Goal: Task Accomplishment & Management: Complete application form

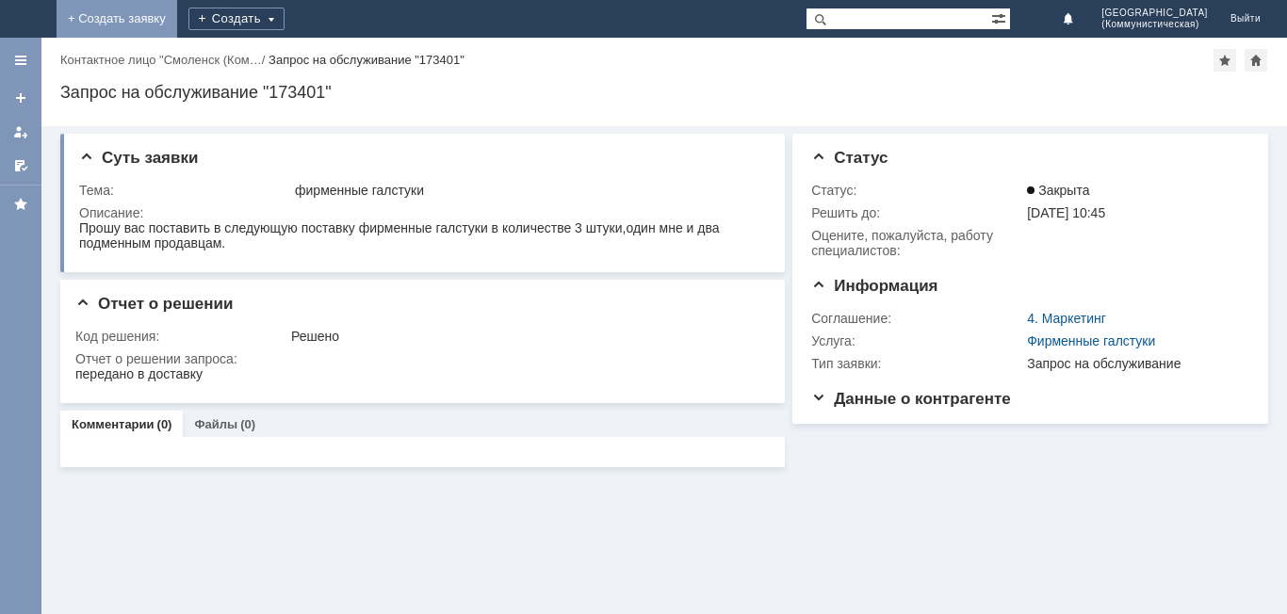
click at [177, 19] on link "+ Создать заявку" at bounding box center [117, 19] width 121 height 38
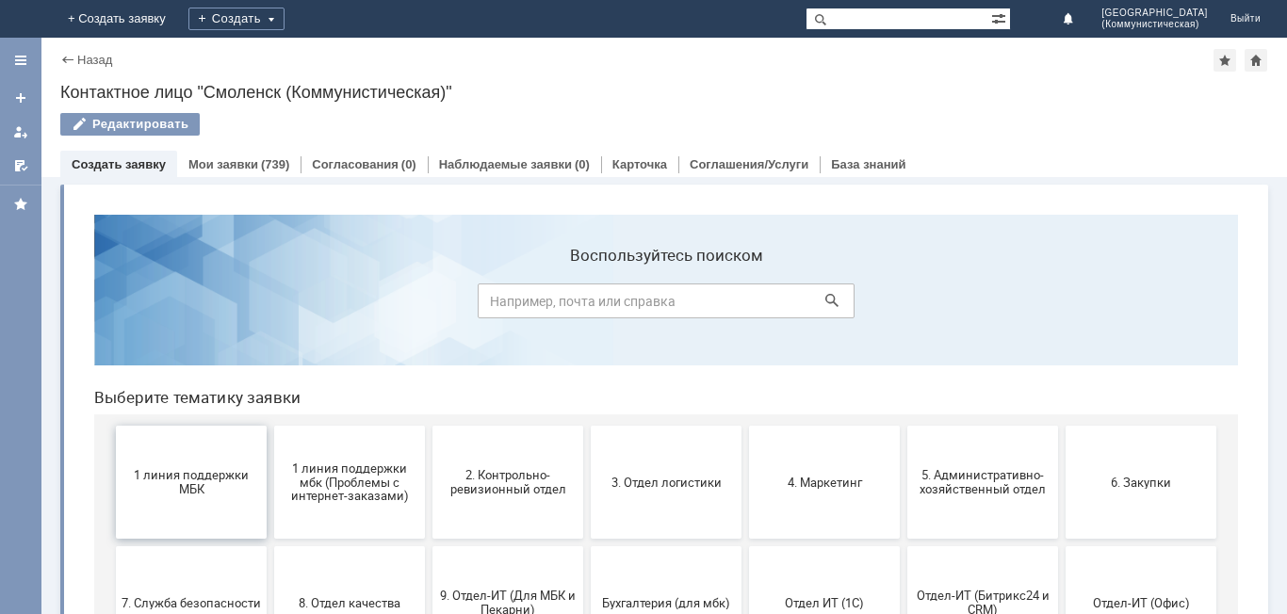
click at [187, 485] on span "1 линия поддержки МБК" at bounding box center [191, 482] width 139 height 28
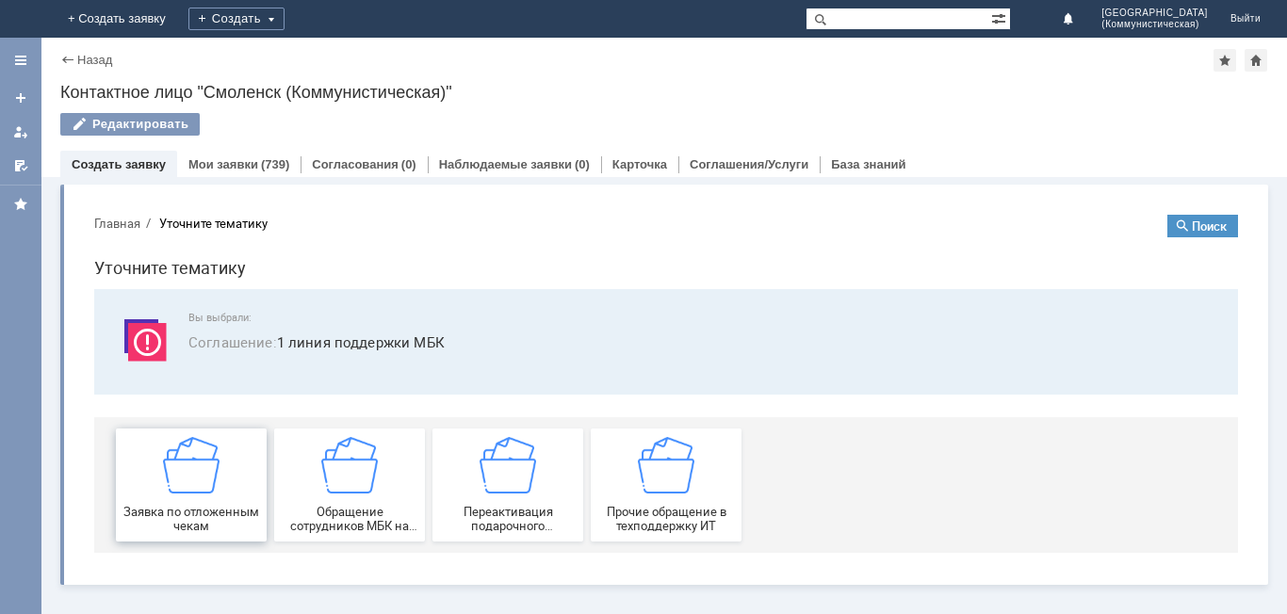
click at [198, 483] on img at bounding box center [191, 465] width 57 height 57
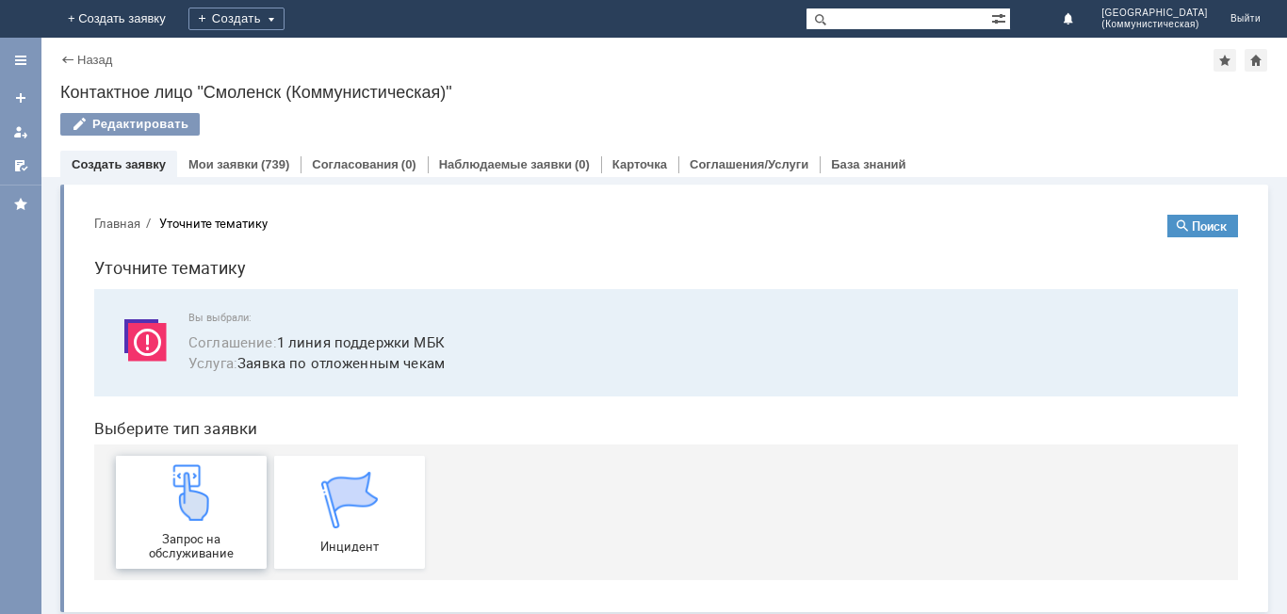
click at [193, 515] on img at bounding box center [191, 492] width 57 height 57
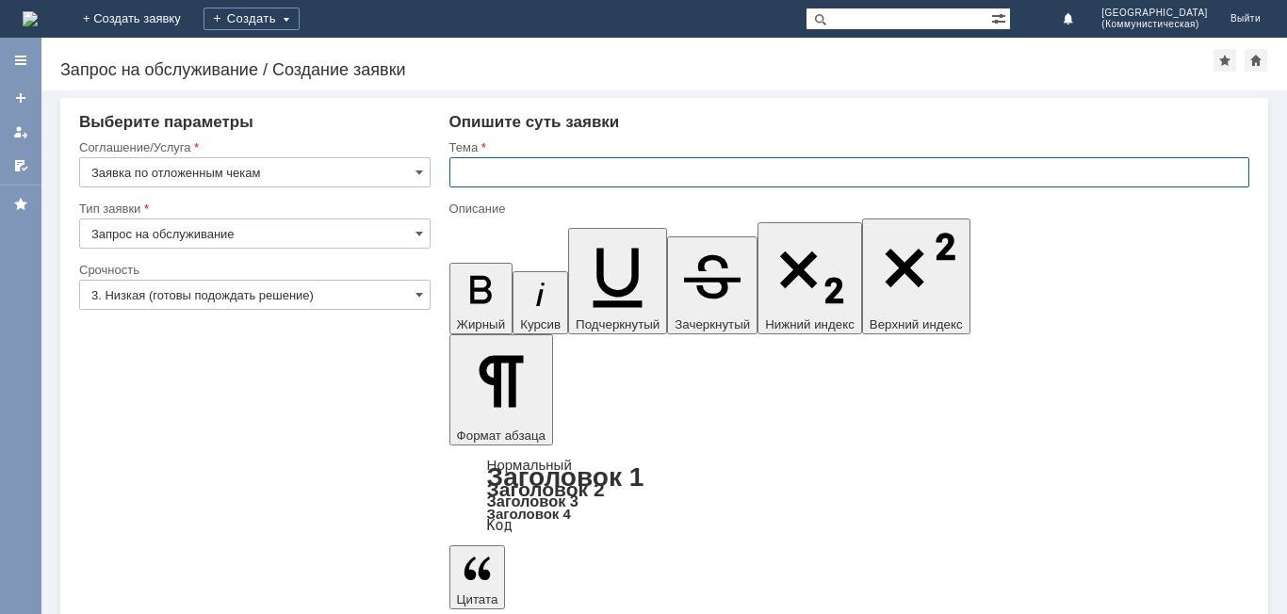
click at [462, 171] on input "text" at bounding box center [849, 172] width 800 height 30
type input "удалить чеки"
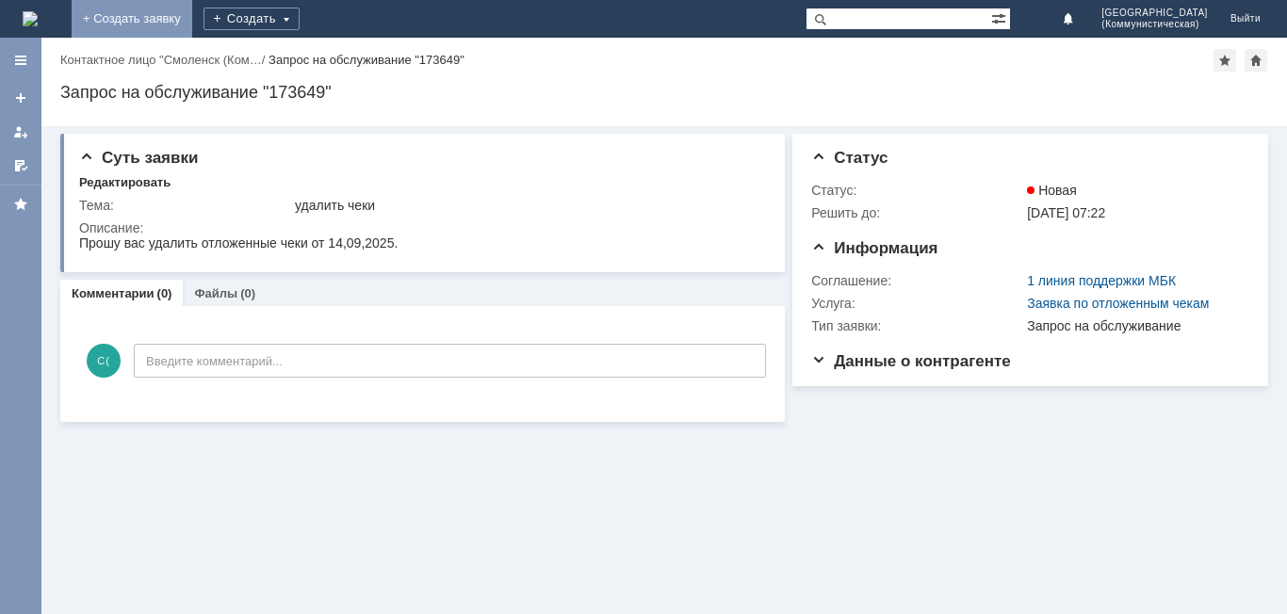
click at [192, 19] on link "+ Создать заявку" at bounding box center [132, 19] width 121 height 38
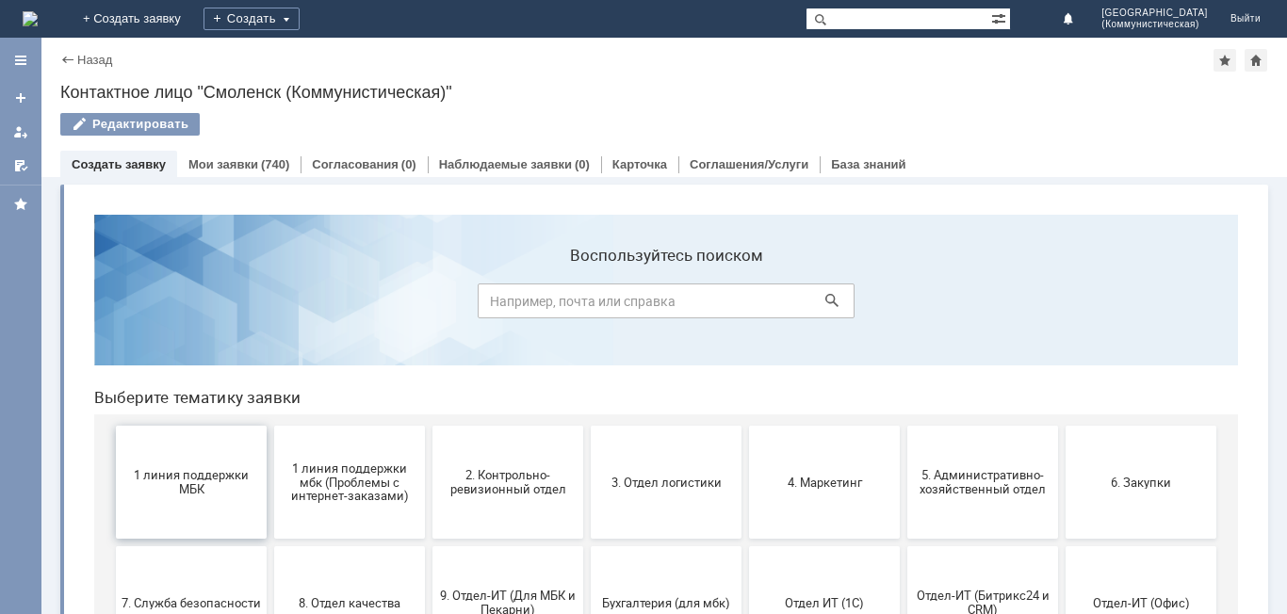
click at [155, 470] on span "1 линия поддержки МБК" at bounding box center [191, 482] width 139 height 28
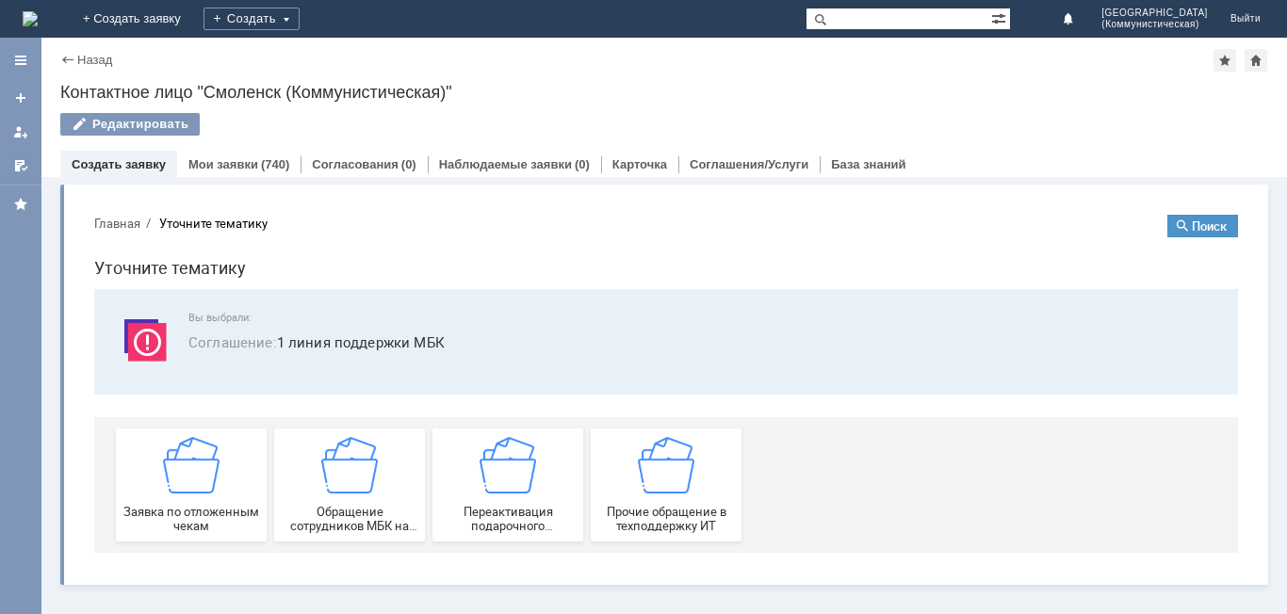
click at [189, 475] on img at bounding box center [191, 465] width 57 height 57
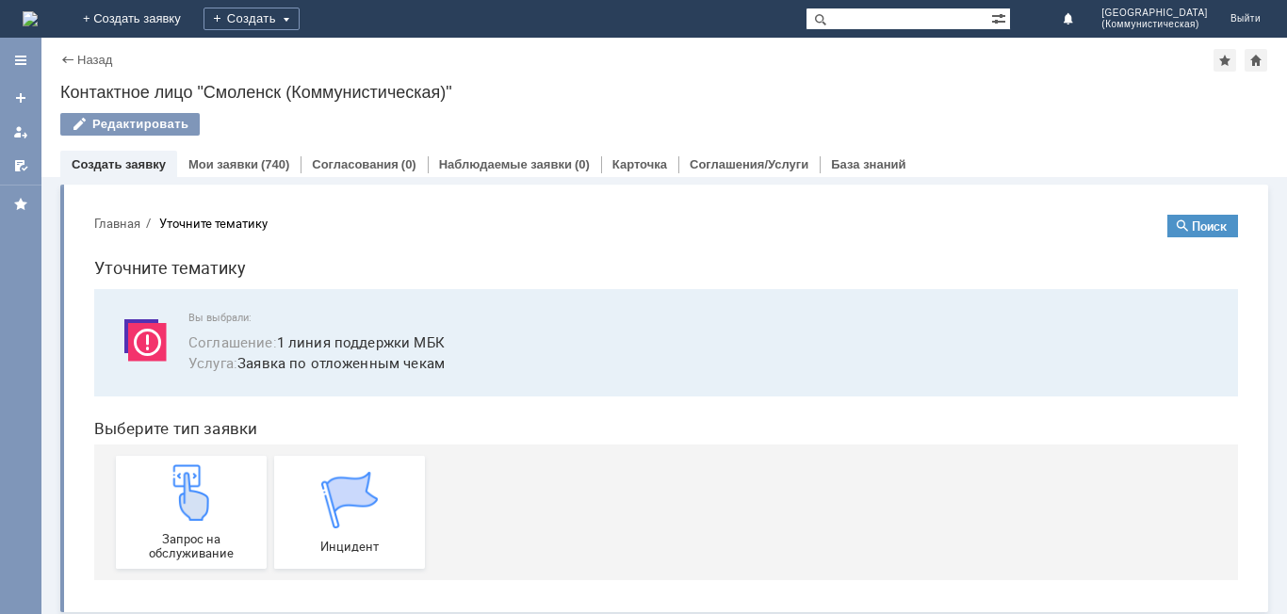
click at [189, 491] on img at bounding box center [191, 492] width 57 height 57
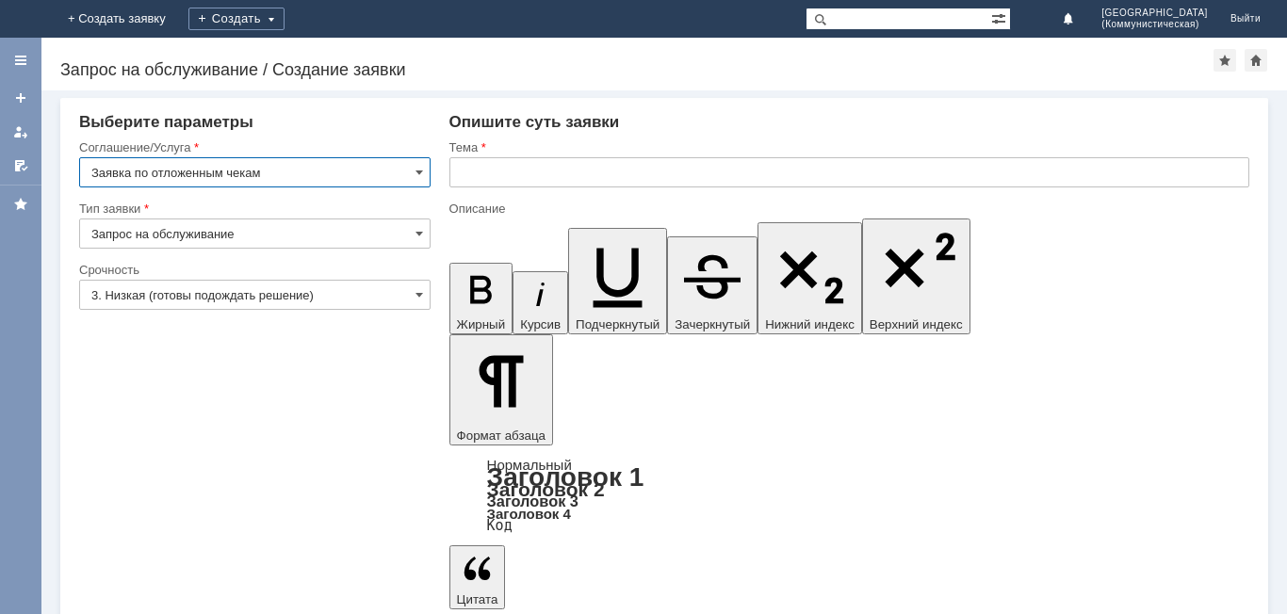
click at [458, 172] on input "text" at bounding box center [849, 172] width 800 height 30
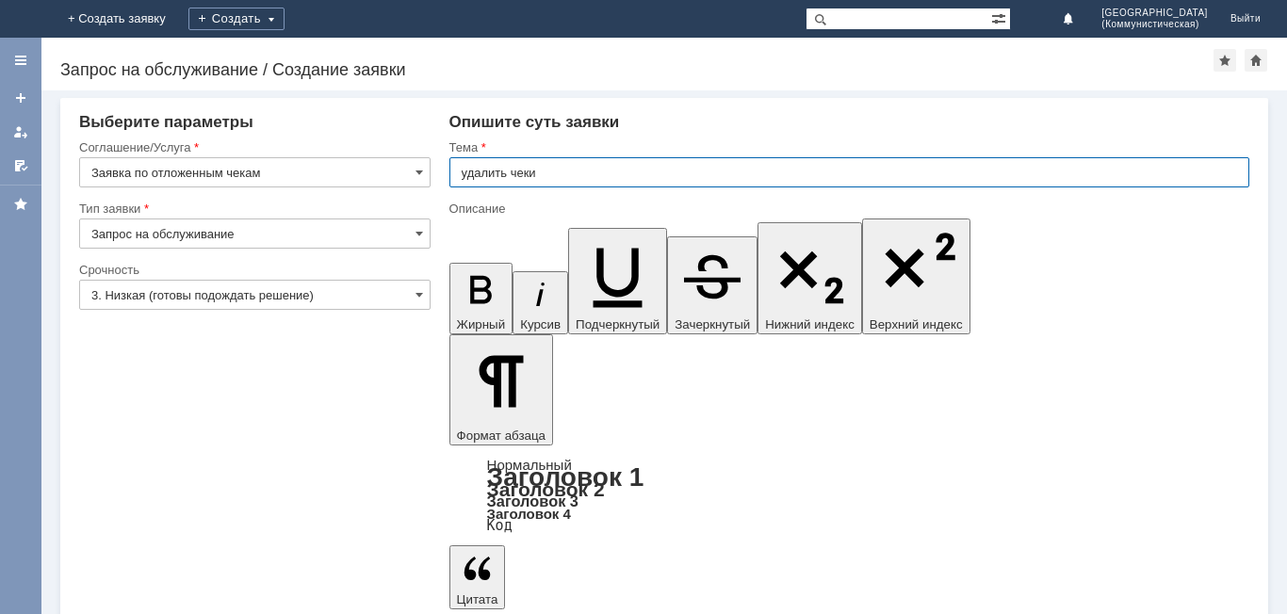
type input "удалить чеки"
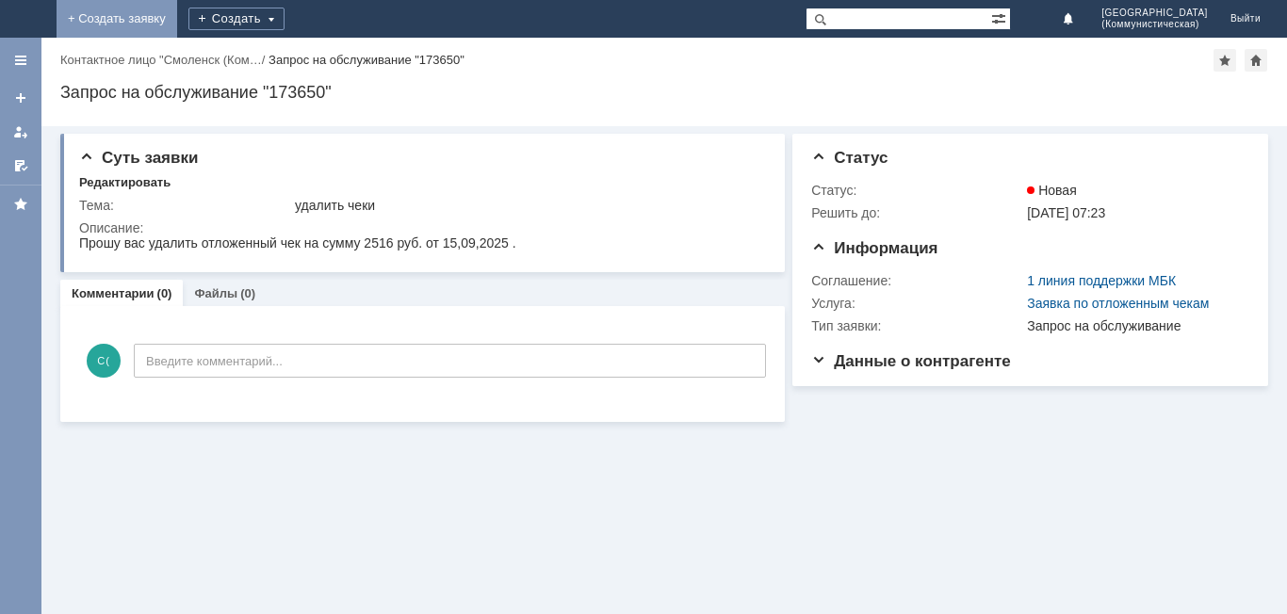
click at [177, 14] on link "+ Создать заявку" at bounding box center [117, 19] width 121 height 38
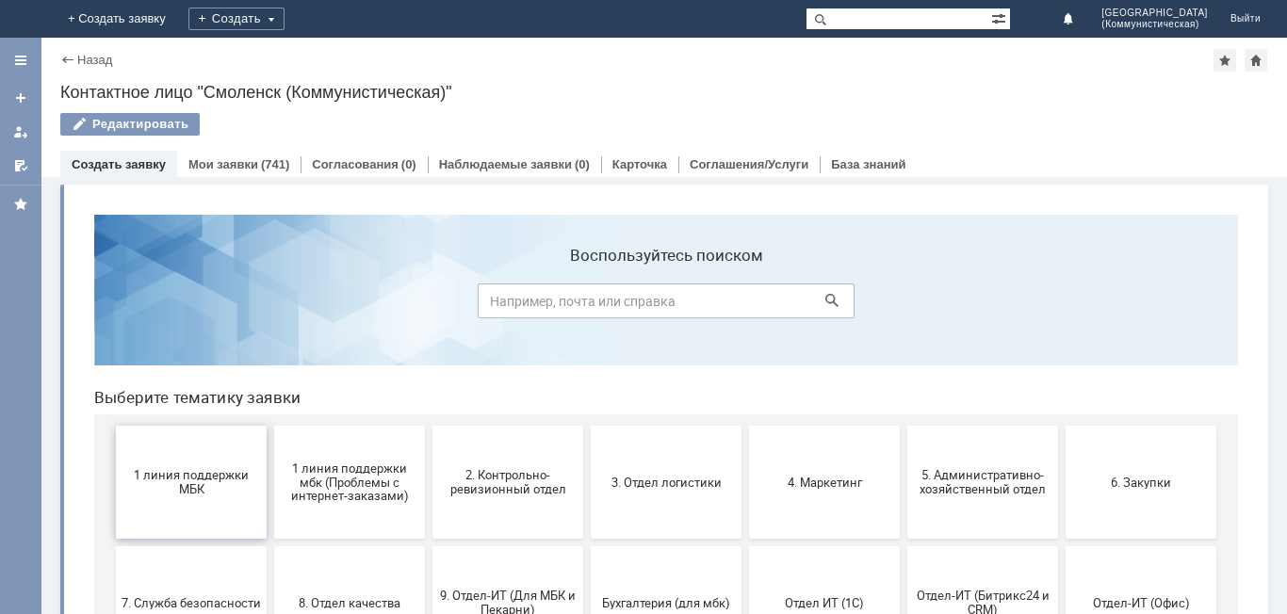
click at [175, 485] on span "1 линия поддержки МБК" at bounding box center [191, 482] width 139 height 28
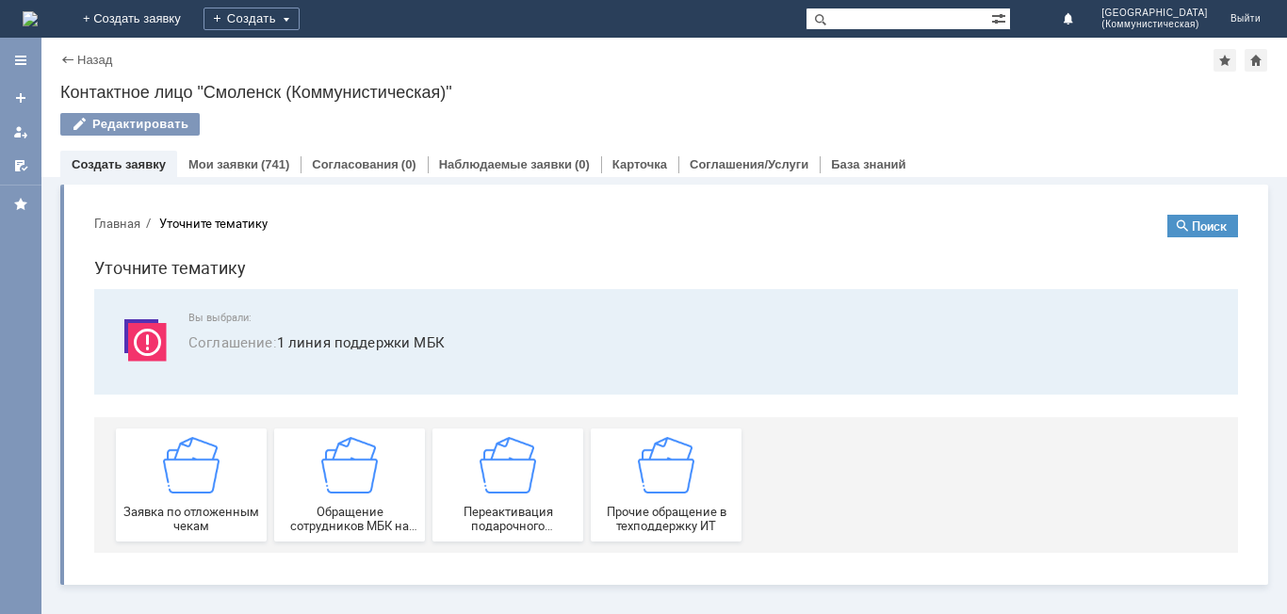
click at [175, 485] on img at bounding box center [191, 465] width 57 height 57
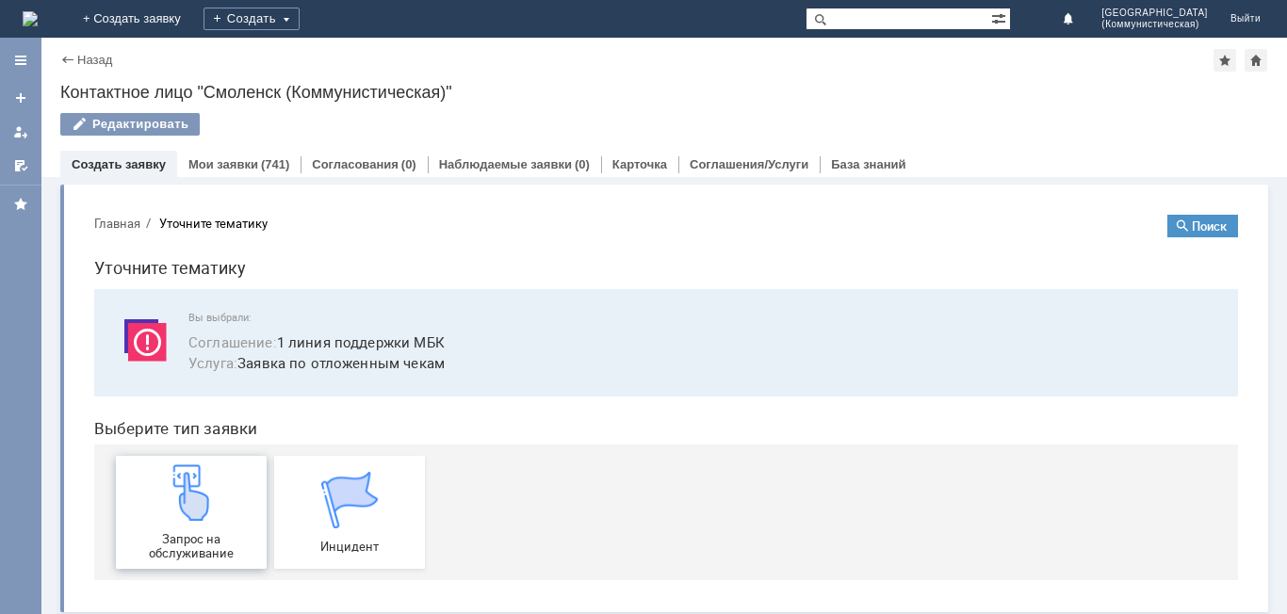
click at [177, 493] on img at bounding box center [191, 492] width 57 height 57
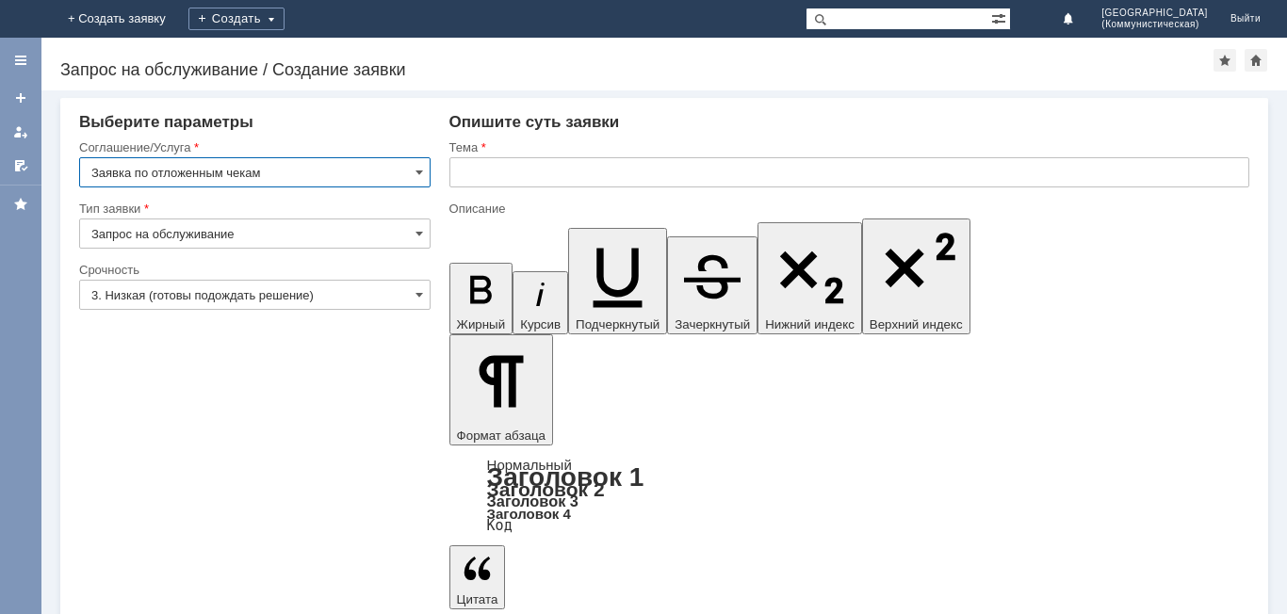
click at [464, 170] on input "text" at bounding box center [849, 172] width 800 height 30
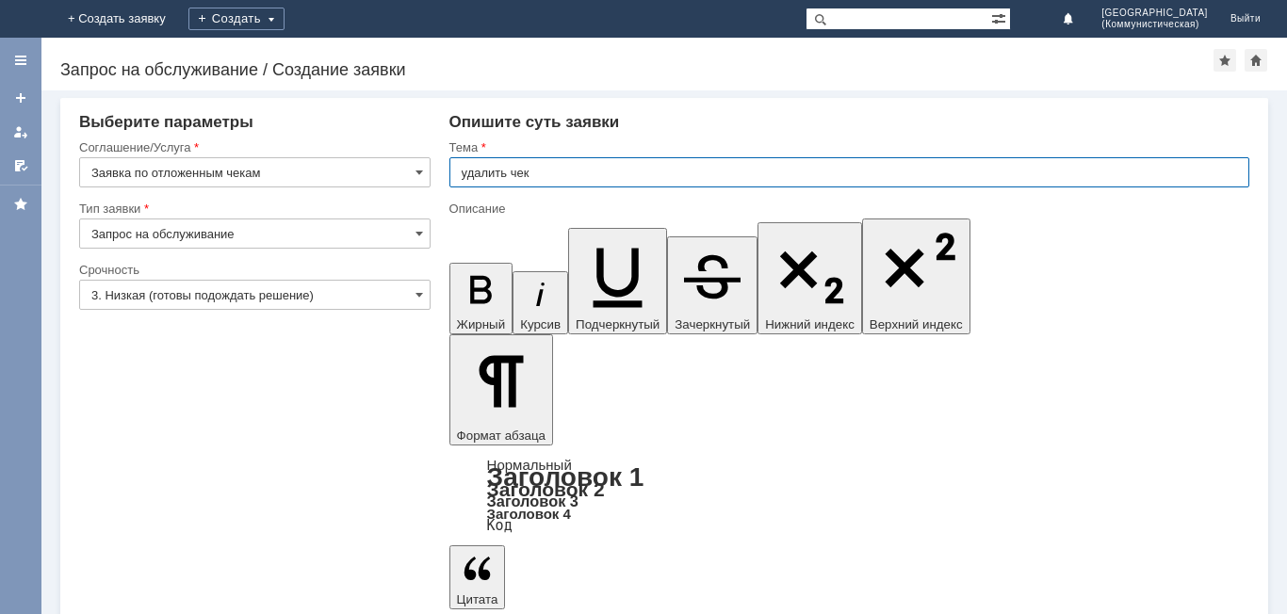
type input "удалить чек"
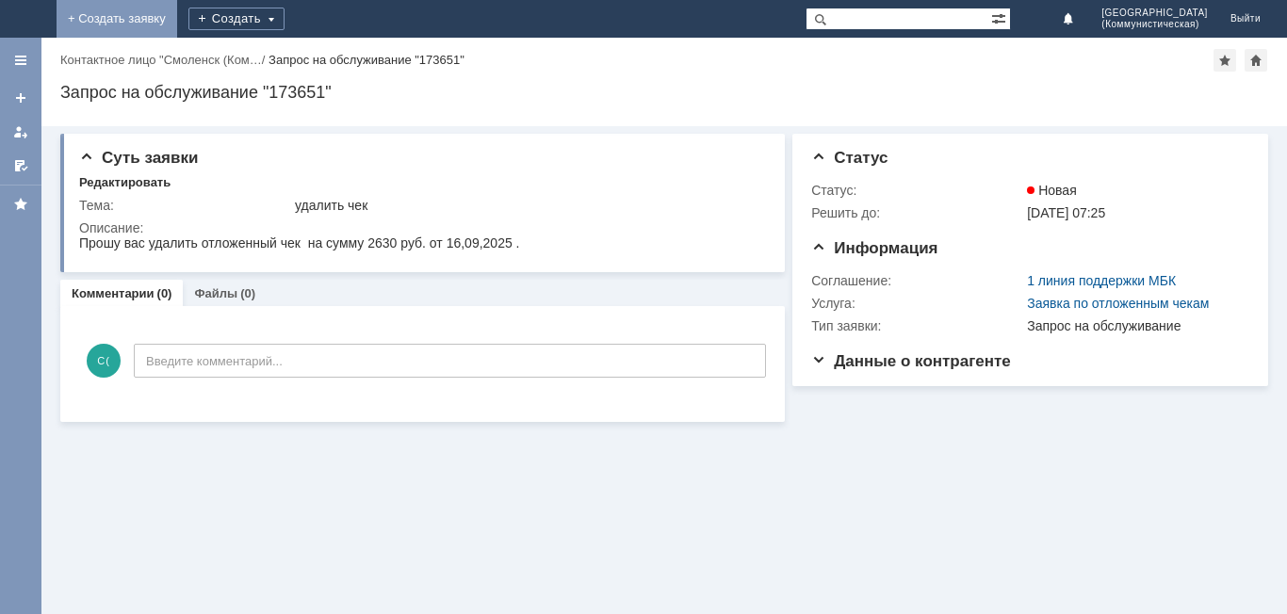
click at [177, 18] on link "+ Создать заявку" at bounding box center [117, 19] width 121 height 38
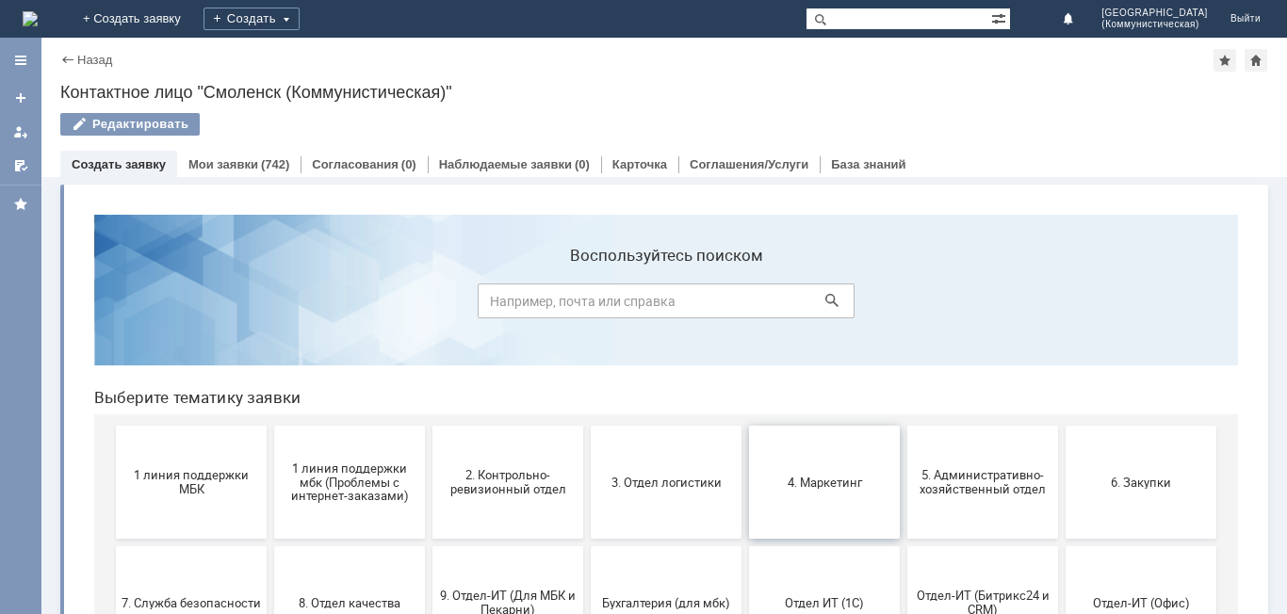
click at [838, 481] on span "4. Маркетинг" at bounding box center [824, 482] width 139 height 14
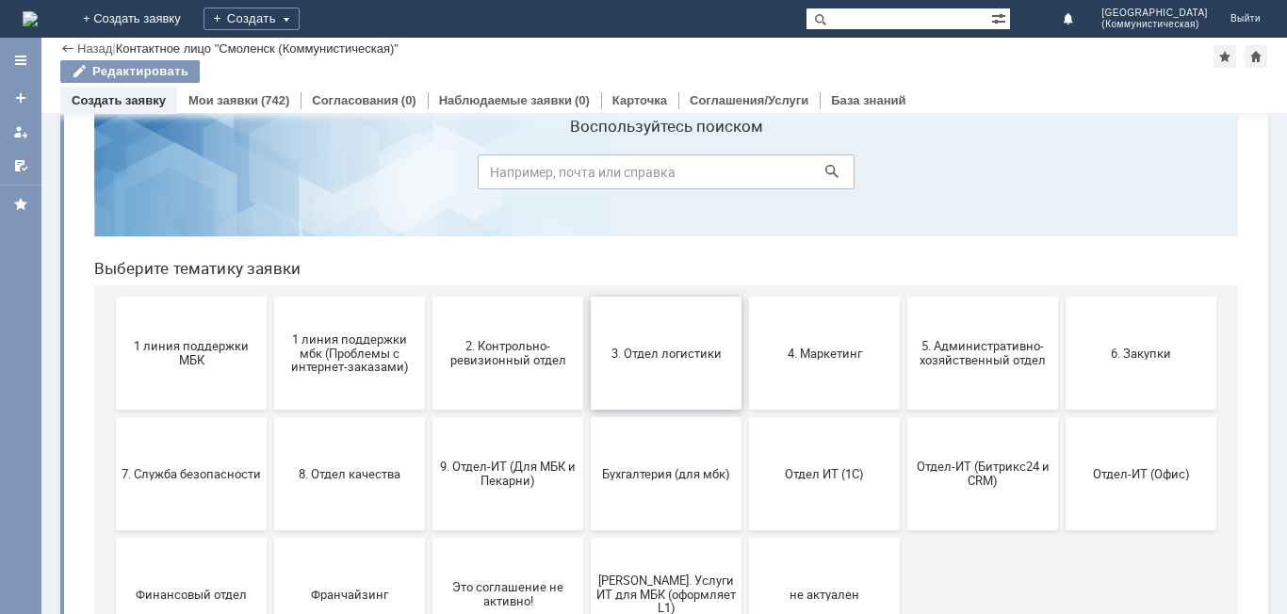
scroll to position [94, 0]
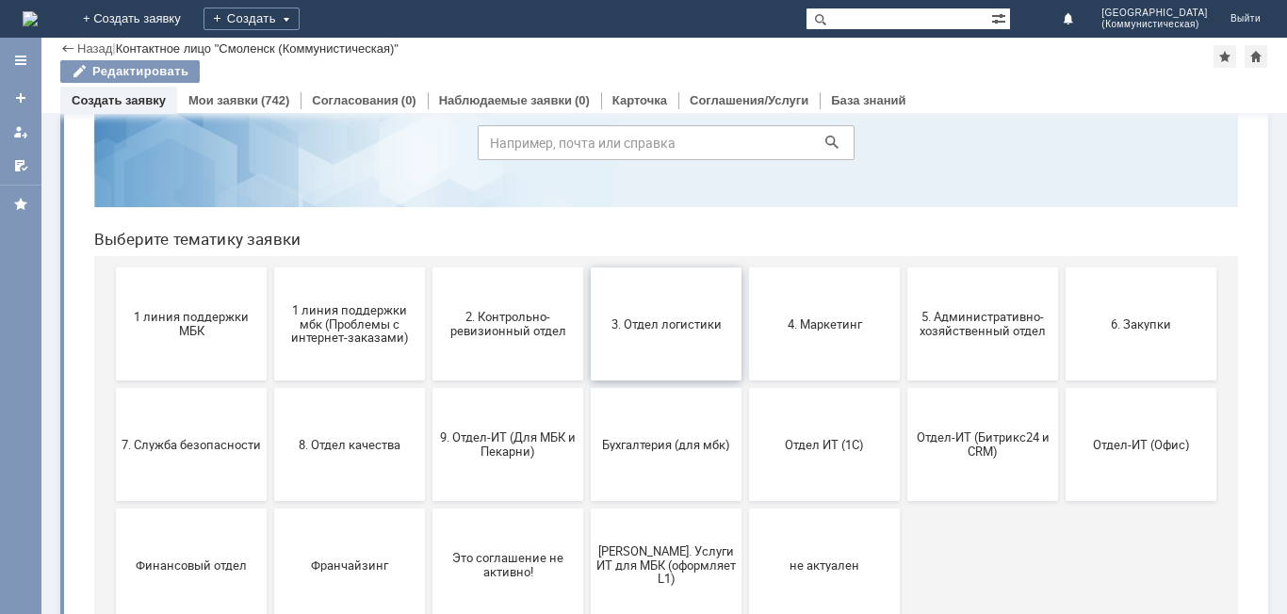
click at [679, 334] on button "3. Отдел логистики" at bounding box center [666, 324] width 151 height 113
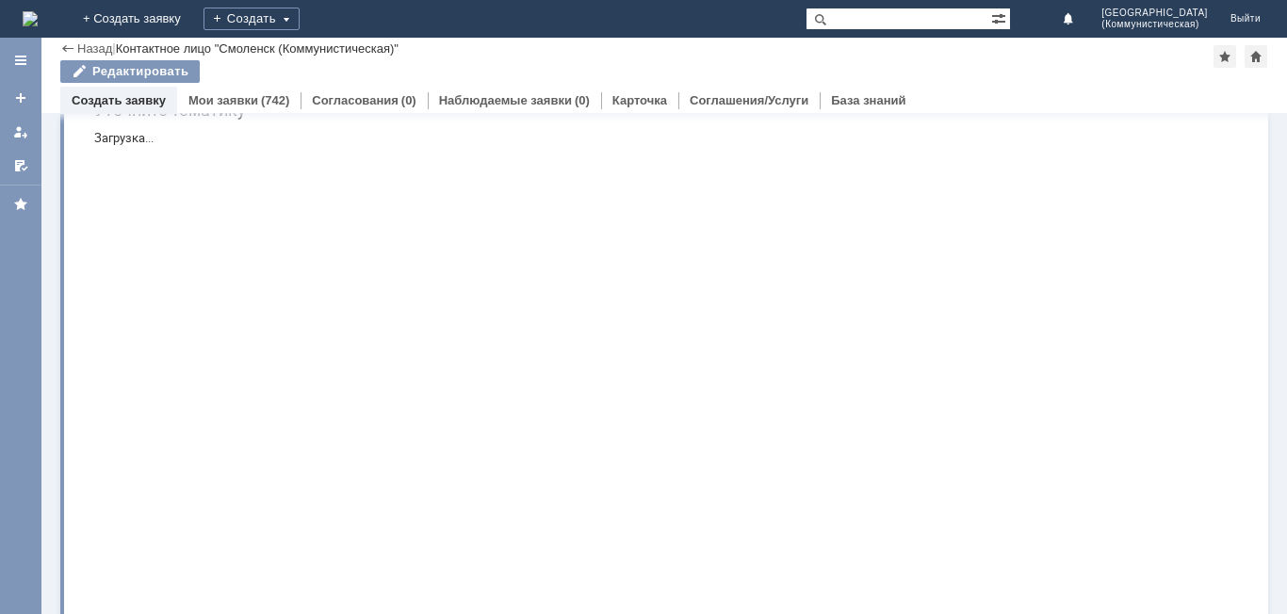
scroll to position [0, 0]
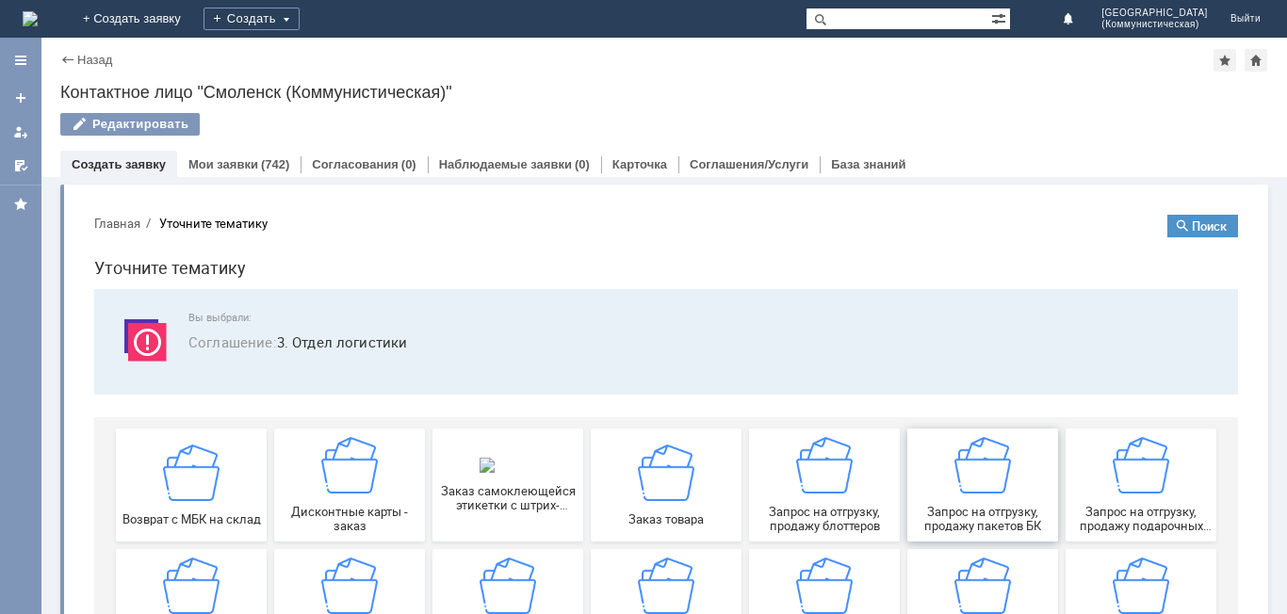
click at [968, 491] on img at bounding box center [982, 465] width 57 height 57
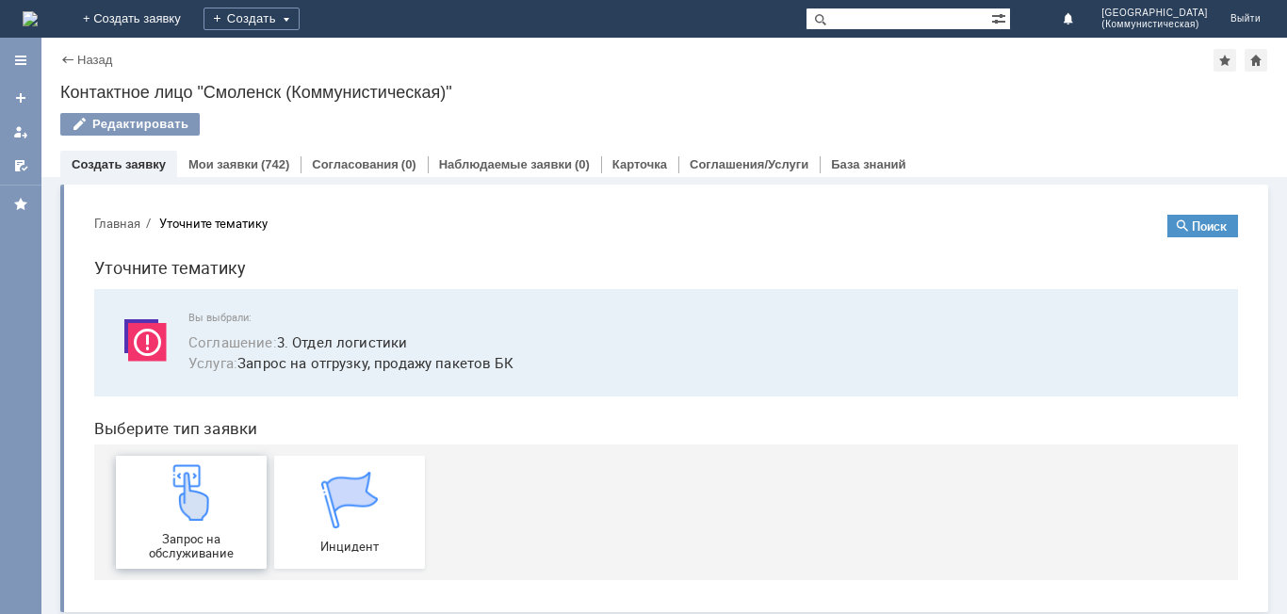
click at [183, 504] on img at bounding box center [191, 492] width 57 height 57
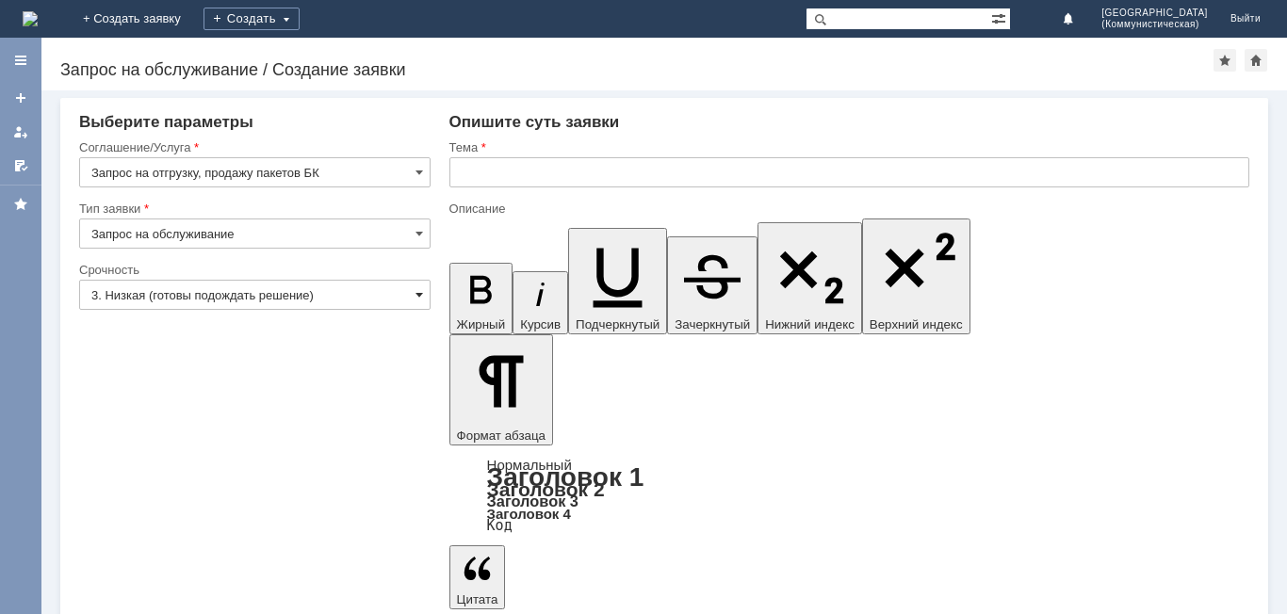
click at [420, 297] on span at bounding box center [419, 294] width 8 height 15
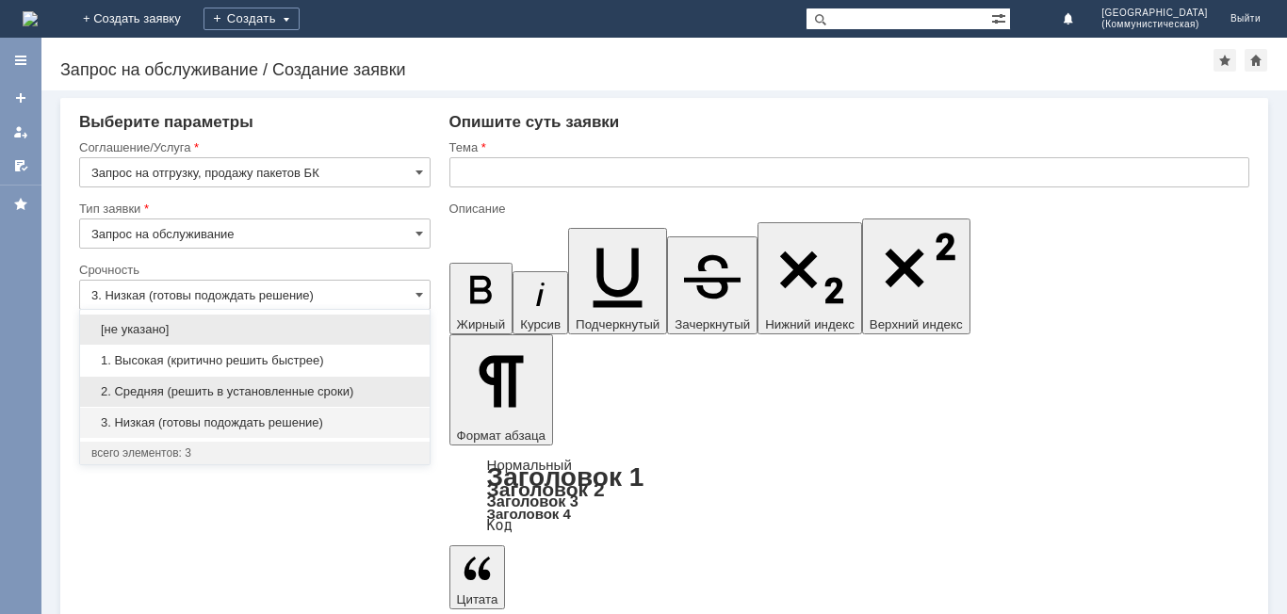
click at [135, 386] on span "2. Средняя (решить в установленные сроки)" at bounding box center [254, 391] width 327 height 15
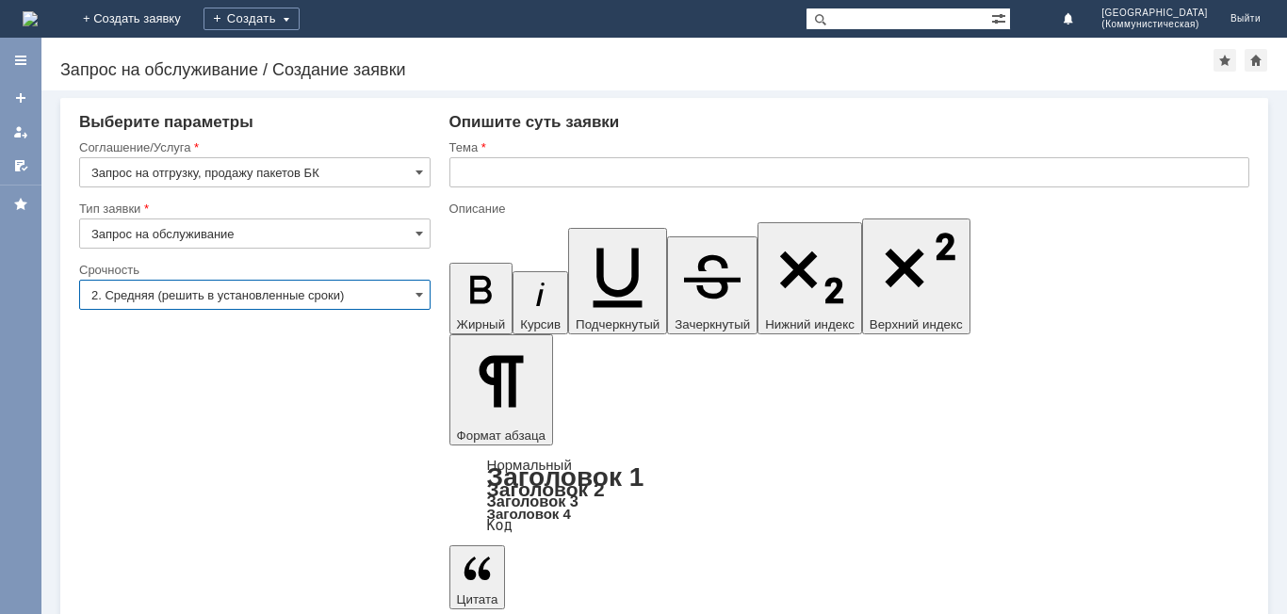
type input "2. Средняя (решить в установленные сроки)"
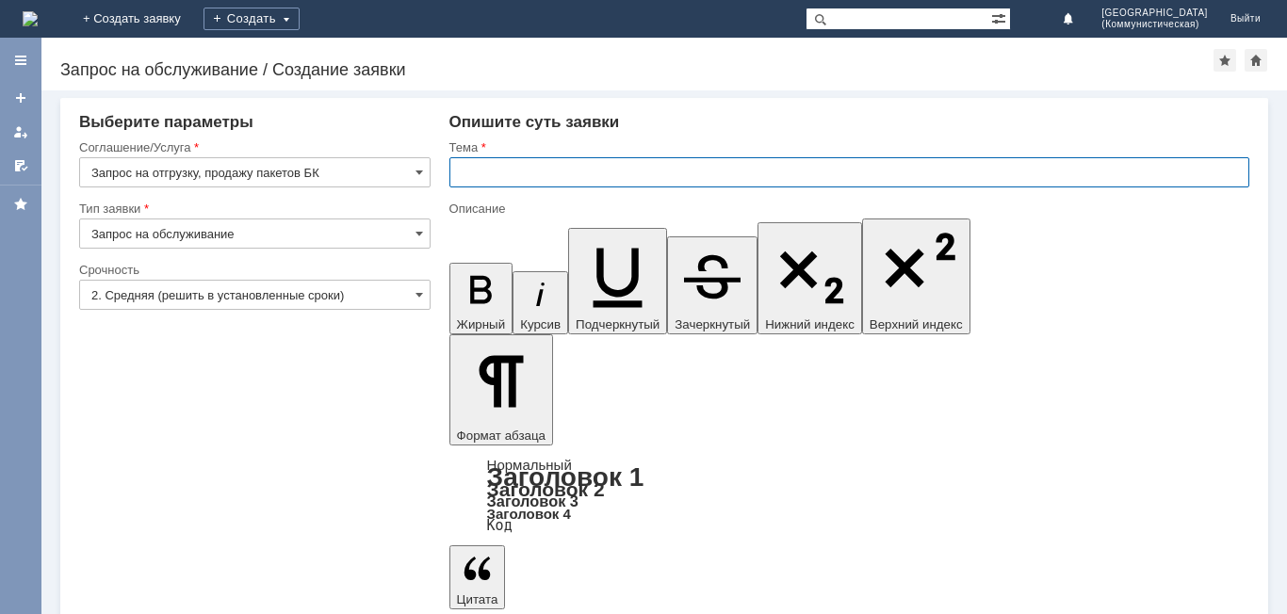
click at [459, 167] on input "text" at bounding box center [849, 172] width 800 height 30
type input "поставка пакетов БК"
